Goal: Task Accomplishment & Management: Use online tool/utility

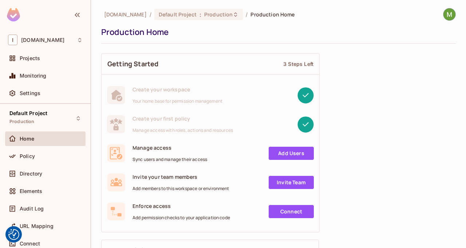
click at [201, 84] on div "Create your workspace Your home base for permission management" at bounding box center [211, 95] width 218 height 29
click at [73, 42] on div "I inspectorio.com" at bounding box center [45, 40] width 75 height 11
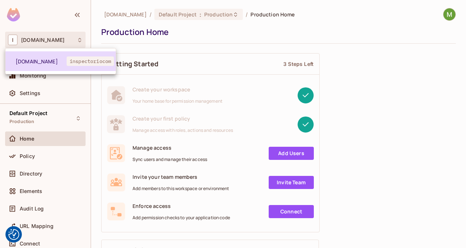
click at [85, 60] on span "inspectoriocom" at bounding box center [90, 60] width 47 height 9
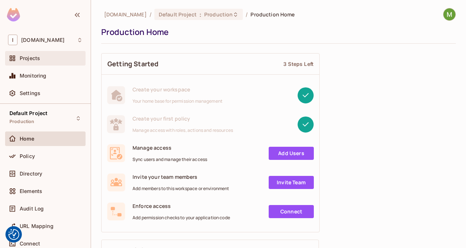
click at [43, 59] on div "Projects" at bounding box center [51, 58] width 63 height 6
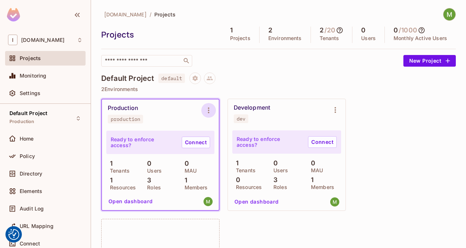
click at [209, 112] on icon "Environment settings" at bounding box center [208, 110] width 1 height 6
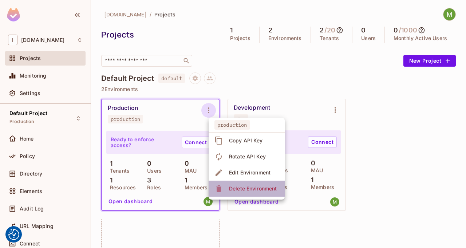
click at [232, 189] on div "Delete Environment" at bounding box center [253, 188] width 48 height 7
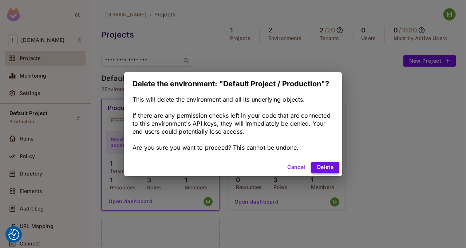
click at [315, 162] on button "Delete" at bounding box center [325, 168] width 28 height 12
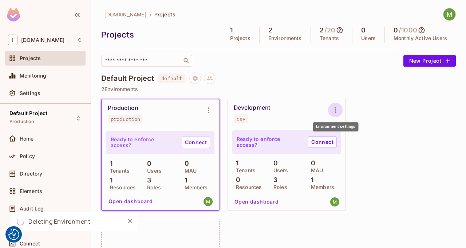
click at [337, 107] on icon "Environment settings" at bounding box center [335, 110] width 9 height 9
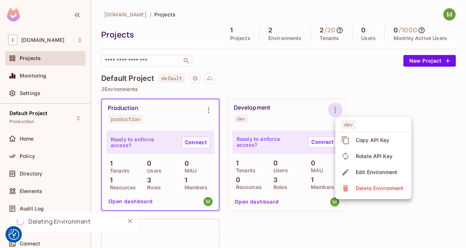
click at [239, 242] on div at bounding box center [233, 124] width 466 height 248
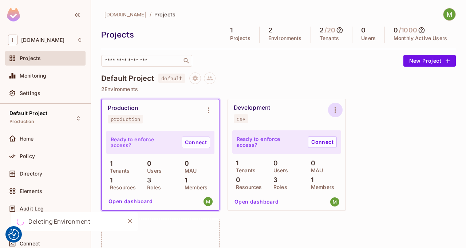
click at [335, 111] on icon "Environment settings" at bounding box center [335, 110] width 1 height 6
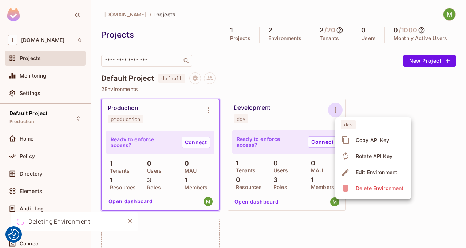
click at [350, 190] on div "Delete Environment" at bounding box center [373, 188] width 64 height 12
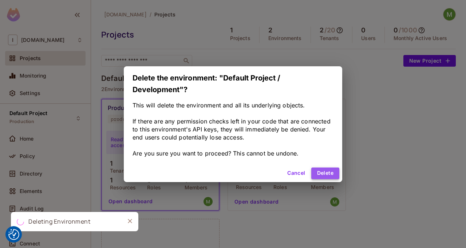
click at [319, 169] on button "Delete" at bounding box center [325, 174] width 28 height 12
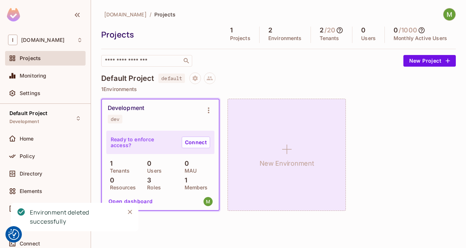
click at [268, 148] on div "New Environment" at bounding box center [287, 155] width 118 height 112
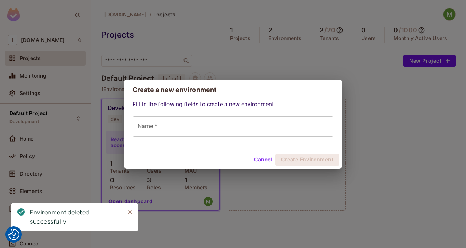
click at [268, 156] on button "Cancel" at bounding box center [263, 160] width 24 height 12
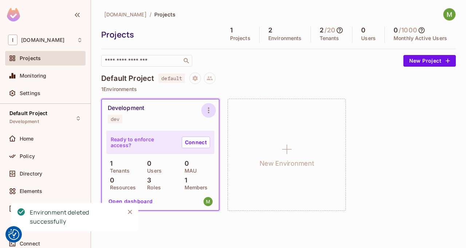
click at [213, 109] on icon "Environment settings" at bounding box center [208, 110] width 9 height 9
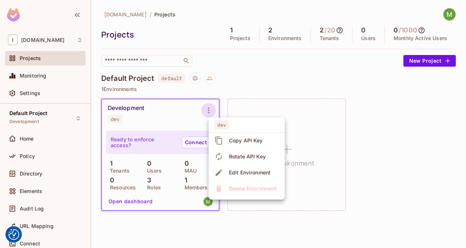
click at [225, 79] on div at bounding box center [233, 124] width 466 height 248
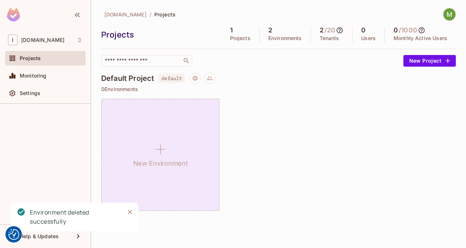
click at [167, 122] on div "New Environment" at bounding box center [160, 155] width 118 height 112
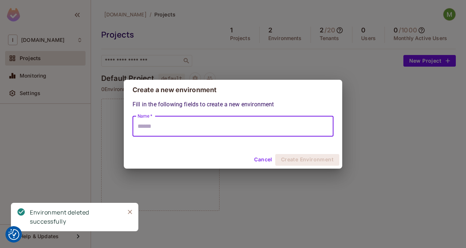
click at [208, 128] on input "Name *" at bounding box center [233, 126] width 201 height 20
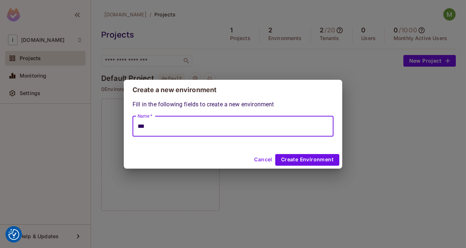
type input "***"
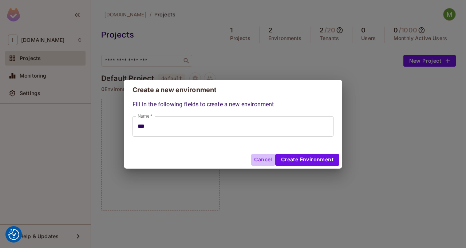
click at [263, 155] on button "Cancel" at bounding box center [263, 160] width 24 height 12
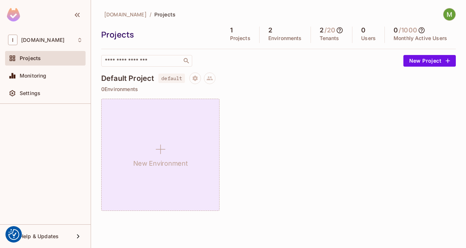
click at [144, 133] on div "New Environment" at bounding box center [160, 155] width 118 height 112
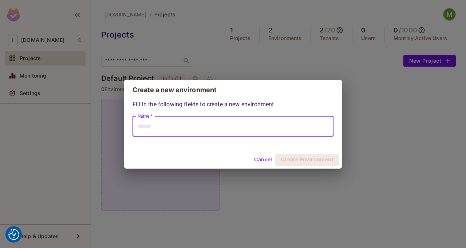
click at [144, 133] on input "Name *" at bounding box center [233, 126] width 201 height 20
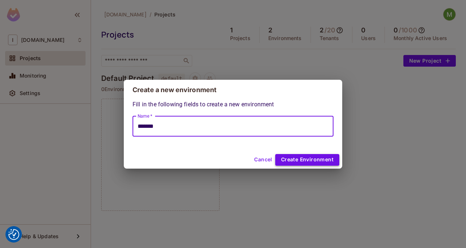
type input "*******"
click at [328, 158] on button "Create Environment" at bounding box center [307, 160] width 64 height 12
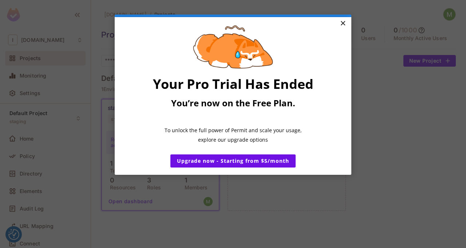
click at [341, 23] on link "×" at bounding box center [343, 23] width 13 height 13
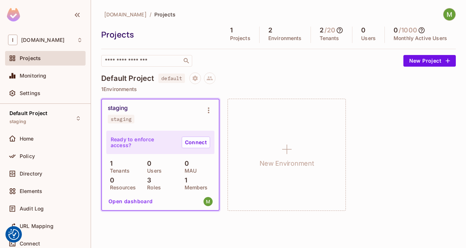
click at [146, 133] on div "Ready to enforce access? Connect" at bounding box center [160, 142] width 108 height 23
click at [187, 142] on link "Connect" at bounding box center [196, 143] width 28 height 12
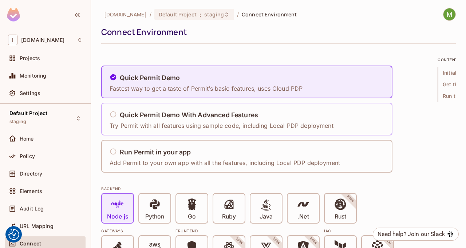
click at [201, 117] on h5 "Quick Permit Demo With Advanced Features" at bounding box center [189, 114] width 138 height 7
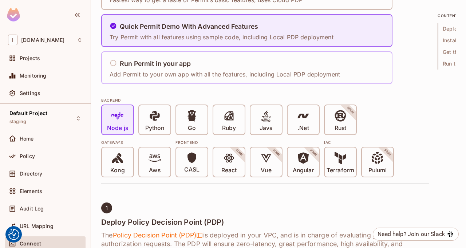
scroll to position [91, 0]
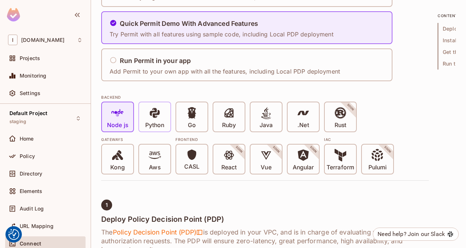
click at [169, 120] on div "Python" at bounding box center [154, 116] width 31 height 29
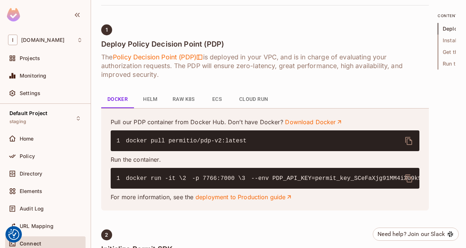
scroll to position [267, 0]
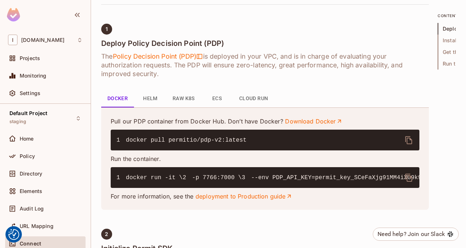
click at [411, 142] on icon "delete" at bounding box center [409, 140] width 9 height 9
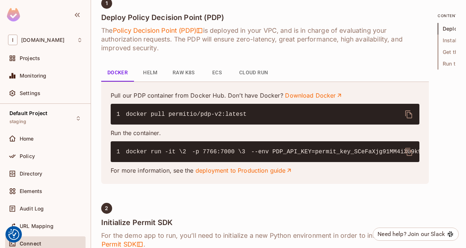
scroll to position [297, 0]
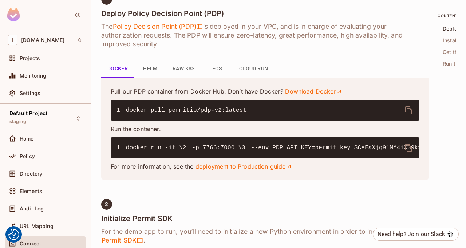
click at [413, 147] on icon "delete" at bounding box center [409, 148] width 9 height 9
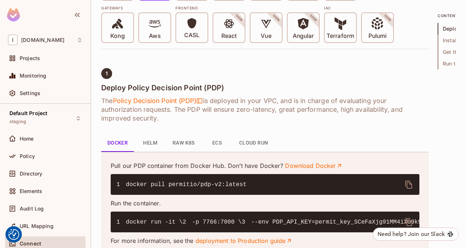
scroll to position [222, 0]
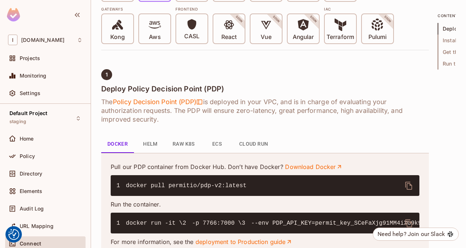
drag, startPoint x: 151, startPoint y: 103, endPoint x: 133, endPoint y: 96, distance: 19.6
click at [131, 102] on span "Policy Decision Point (PDP)" at bounding box center [158, 102] width 90 height 9
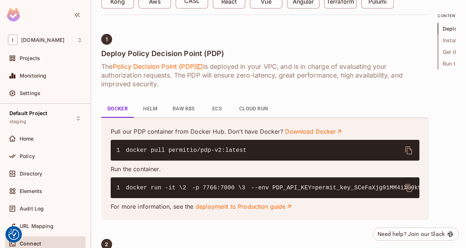
scroll to position [266, 0]
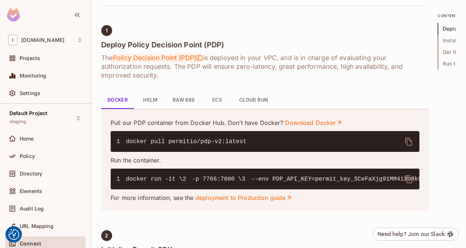
click at [151, 54] on span "Policy Decision Point (PDP)" at bounding box center [158, 58] width 90 height 9
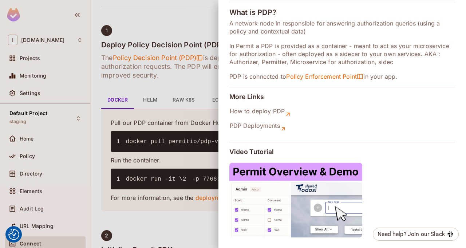
scroll to position [43, 0]
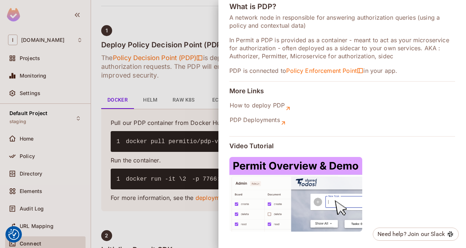
click at [301, 216] on img at bounding box center [295, 194] width 133 height 75
